Goal: Find contact information: Find contact information

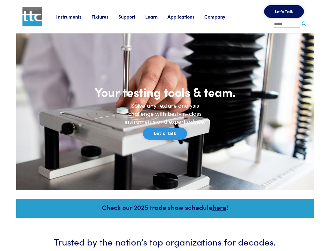
click at [165, 126] on h6 "Solve any texture analysis challenge with best-in-class instruments and expert …" at bounding box center [165, 114] width 89 height 24
click at [74, 16] on link "Instruments" at bounding box center [73, 16] width 35 height 7
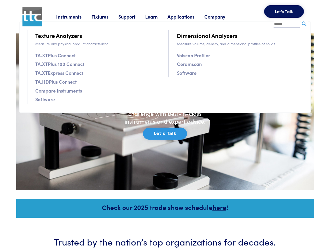
click at [106, 16] on link "Fixtures" at bounding box center [105, 16] width 27 height 7
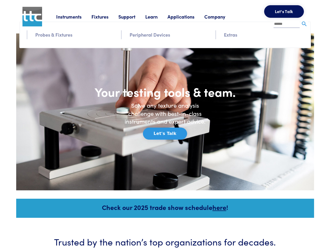
click at [133, 16] on link "Support" at bounding box center [132, 16] width 27 height 7
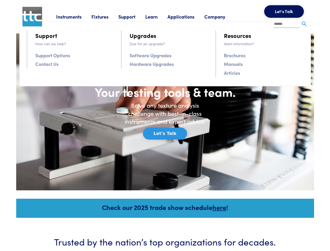
click at [158, 16] on link "Learn" at bounding box center [156, 16] width 22 height 7
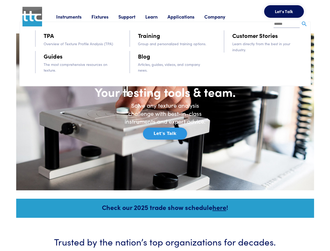
click at [188, 16] on link "Applications" at bounding box center [186, 16] width 37 height 7
click at [222, 16] on link "Company" at bounding box center [220, 16] width 31 height 7
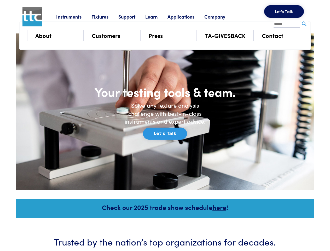
click at [284, 12] on button "Let's Talk" at bounding box center [285, 11] width 40 height 13
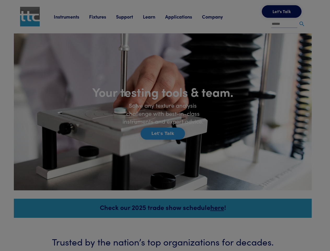
click at [0, 0] on div "**********" at bounding box center [0, 0] width 0 height 0
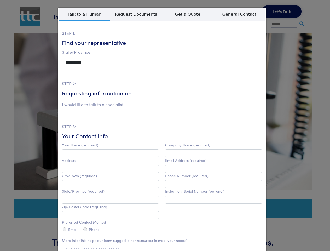
click at [165, 143] on label "Company Name (required)" at bounding box center [187, 145] width 45 height 4
